Goal: Check status: Check status

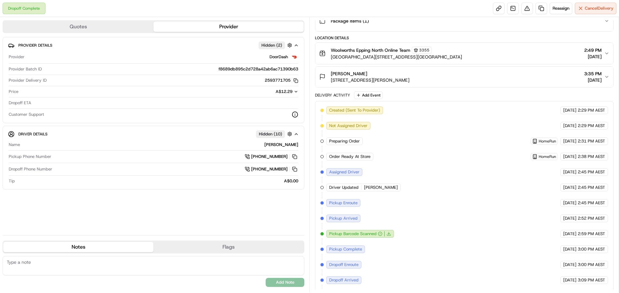
scroll to position [102, 0]
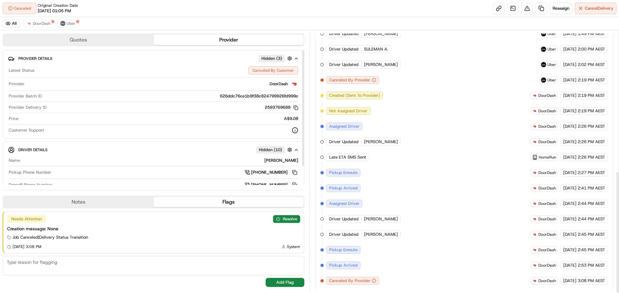
scroll to position [301, 0]
click at [264, 70] on div "Canceled By Customer" at bounding box center [167, 70] width 261 height 8
click at [373, 279] on icon "button" at bounding box center [373, 280] width 5 height 5
click at [558, 2] on div "Canceled Original Creation Date 08/19/2025 01:05 PM Reassign Cancel Delivery" at bounding box center [309, 8] width 619 height 17
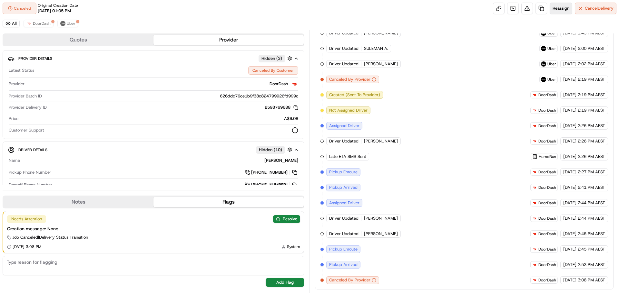
click at [558, 6] on span "Reassign" at bounding box center [560, 8] width 17 height 6
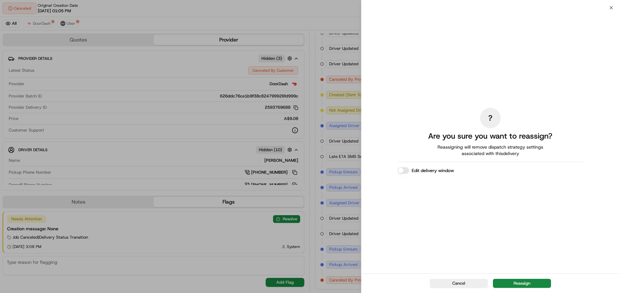
click at [464, 283] on button "Cancel" at bounding box center [458, 283] width 58 height 9
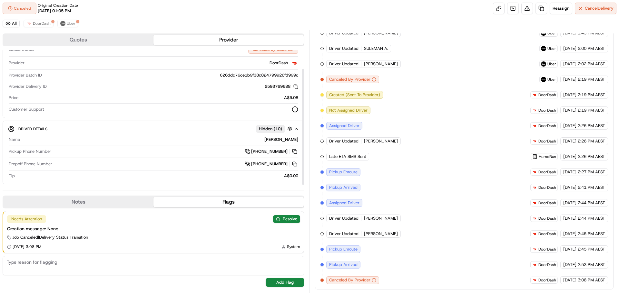
scroll to position [22, 0]
